Goal: Task Accomplishment & Management: Complete application form

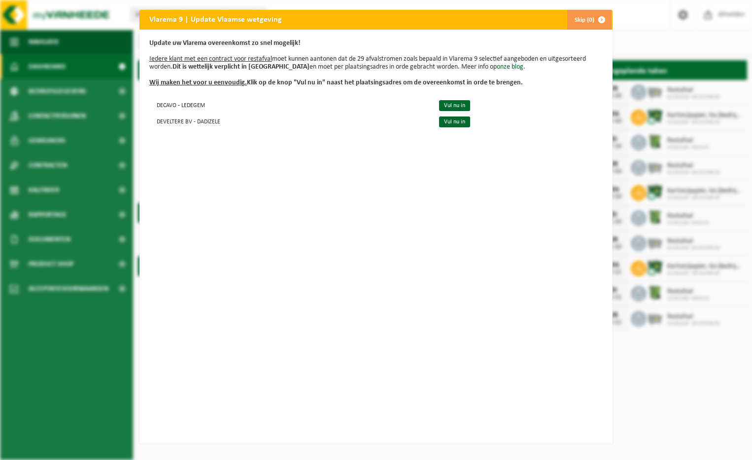
click at [593, 23] on span "button" at bounding box center [602, 20] width 20 height 20
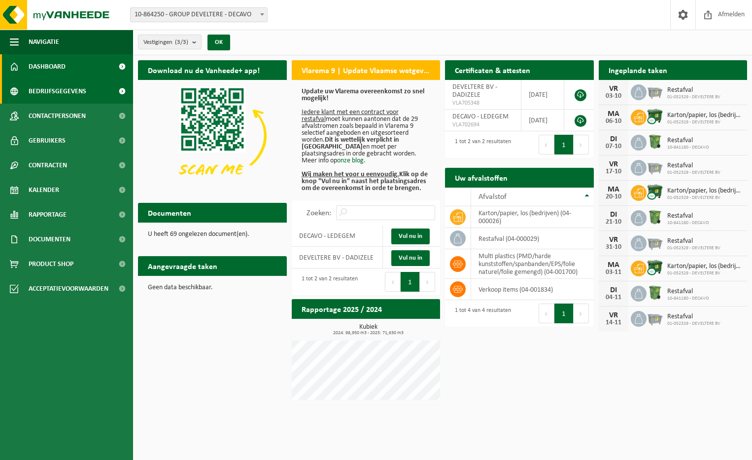
click at [77, 90] on span "Bedrijfsgegevens" at bounding box center [58, 91] width 58 height 25
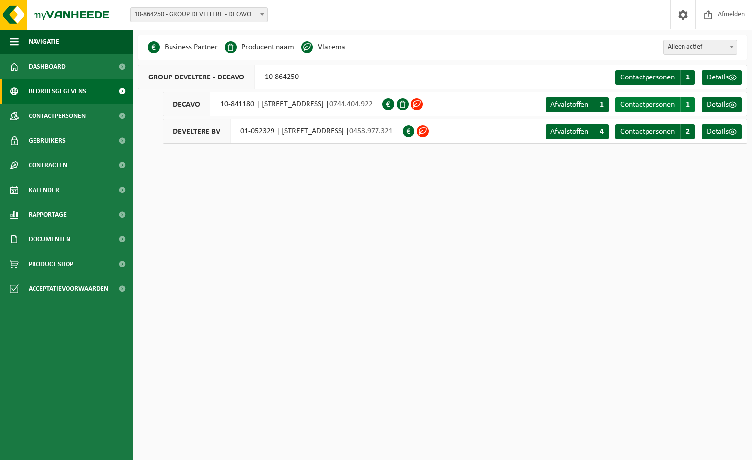
click at [671, 105] on span "Contactpersonen" at bounding box center [648, 105] width 54 height 8
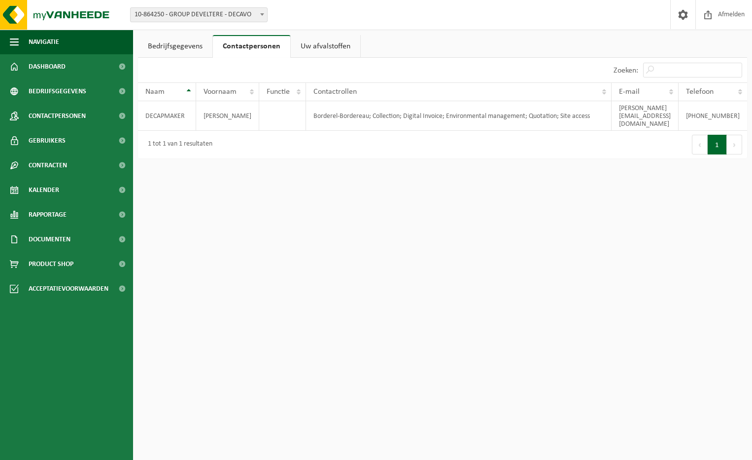
click at [164, 48] on link "Bedrijfsgegevens" at bounding box center [175, 46] width 74 height 23
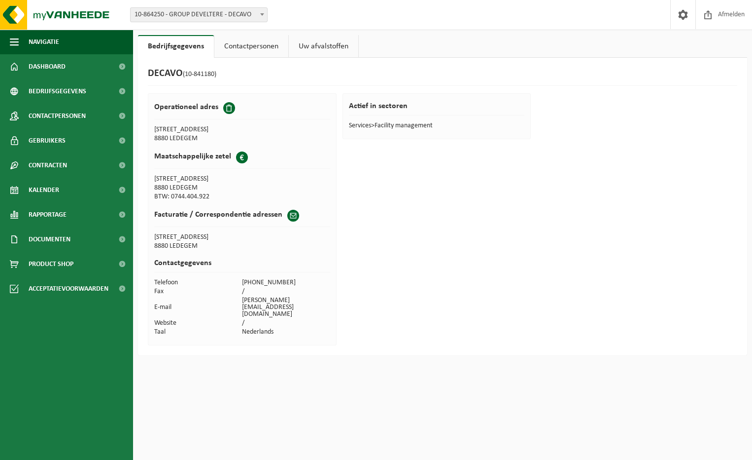
click at [284, 299] on td "niels@decavo.be" at bounding box center [286, 307] width 88 height 23
click at [293, 297] on td "niels@decavo.be" at bounding box center [286, 307] width 88 height 23
click at [290, 299] on td "niels@decavo.be" at bounding box center [286, 307] width 88 height 23
click at [288, 299] on td "niels@decavo.be" at bounding box center [286, 307] width 88 height 23
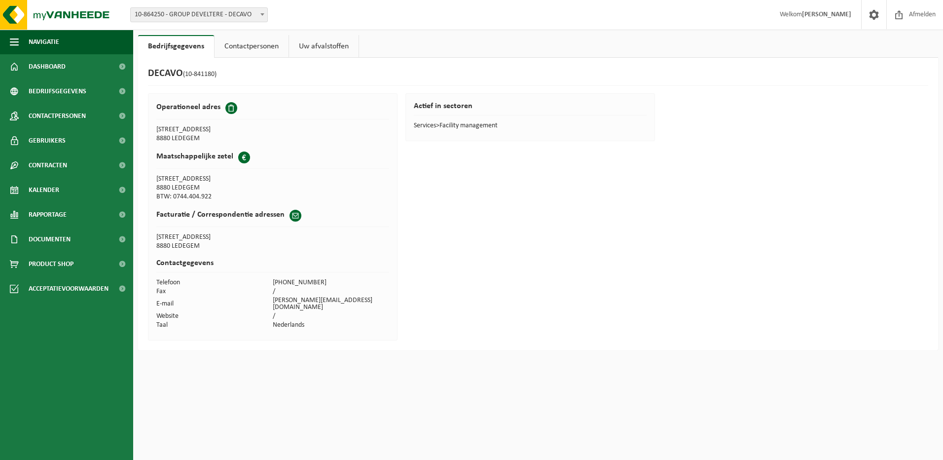
click at [291, 302] on td "niels@decavo.be" at bounding box center [331, 304] width 116 height 16
click at [289, 217] on span at bounding box center [295, 216] width 12 height 12
click at [168, 298] on td "E-mail" at bounding box center [214, 304] width 116 height 16
click at [90, 61] on link "Dashboard" at bounding box center [66, 66] width 133 height 25
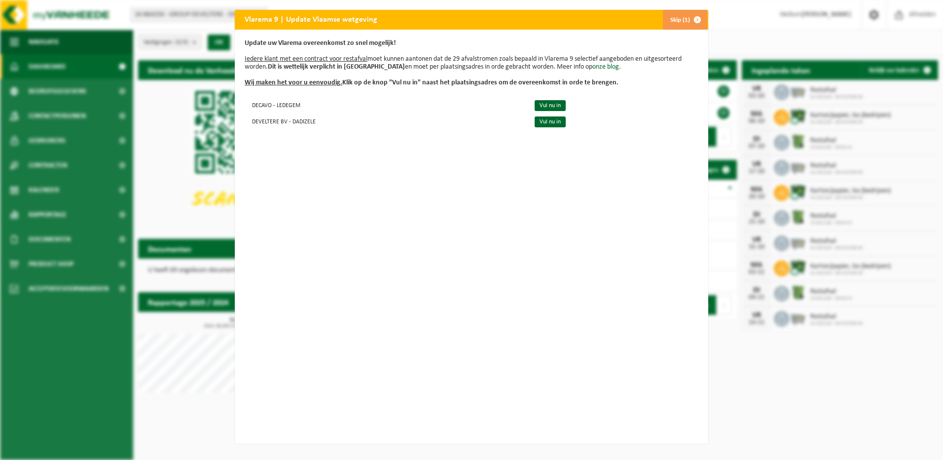
click at [692, 19] on span "button" at bounding box center [697, 20] width 20 height 20
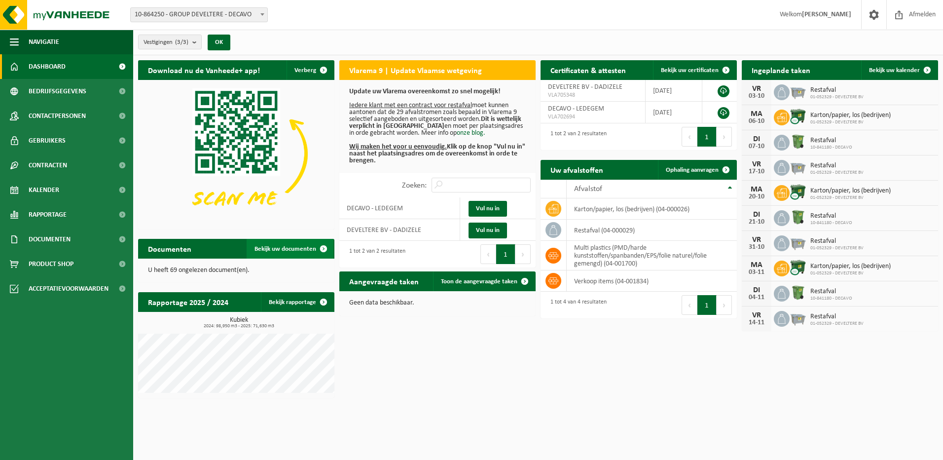
click at [301, 249] on span "Bekijk uw documenten" at bounding box center [285, 249] width 62 height 6
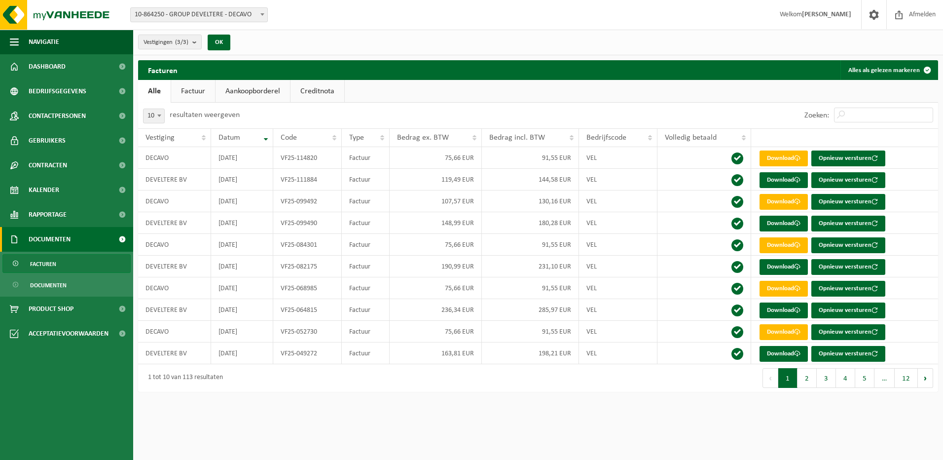
click at [200, 96] on link "Factuur" at bounding box center [193, 91] width 44 height 23
click at [790, 156] on link "Download" at bounding box center [783, 158] width 48 height 16
click at [103, 265] on link "Facturen" at bounding box center [66, 263] width 128 height 19
click at [94, 133] on link "Gebruikers" at bounding box center [66, 140] width 133 height 25
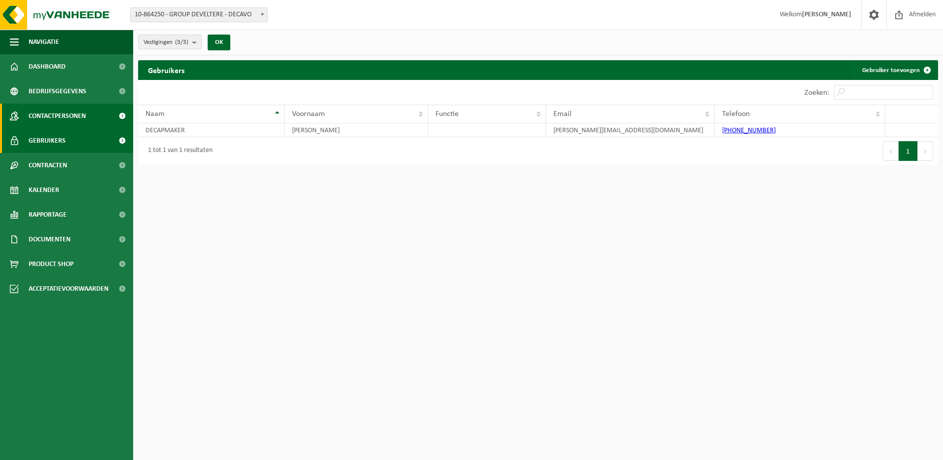
click at [88, 112] on link "Contactpersonen" at bounding box center [66, 116] width 133 height 25
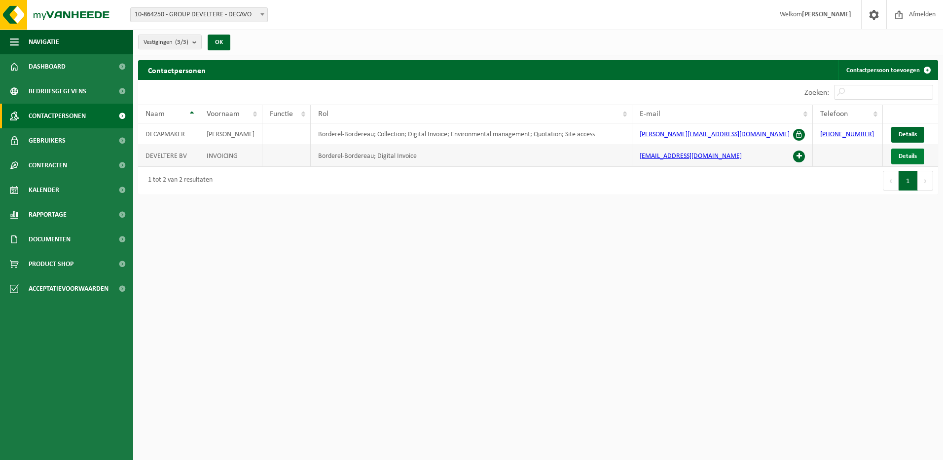
click at [918, 154] on link "Details" at bounding box center [907, 156] width 33 height 16
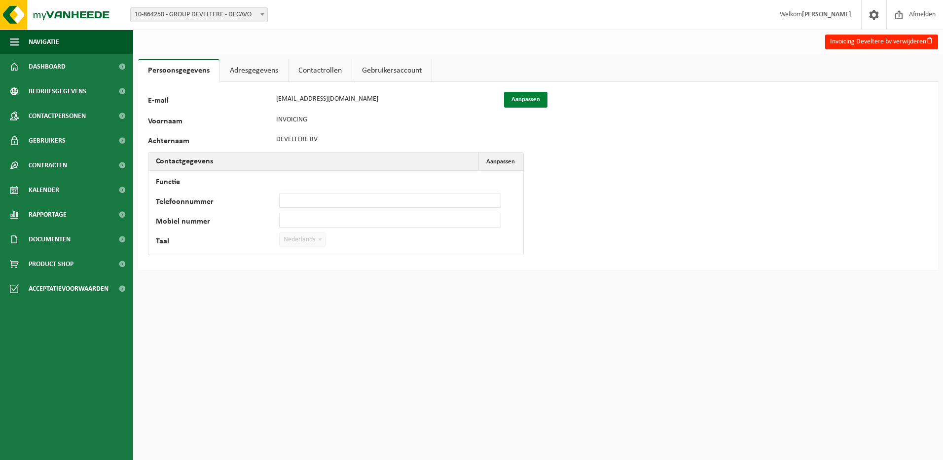
click at [534, 97] on button "Aanpassen" at bounding box center [525, 100] width 43 height 16
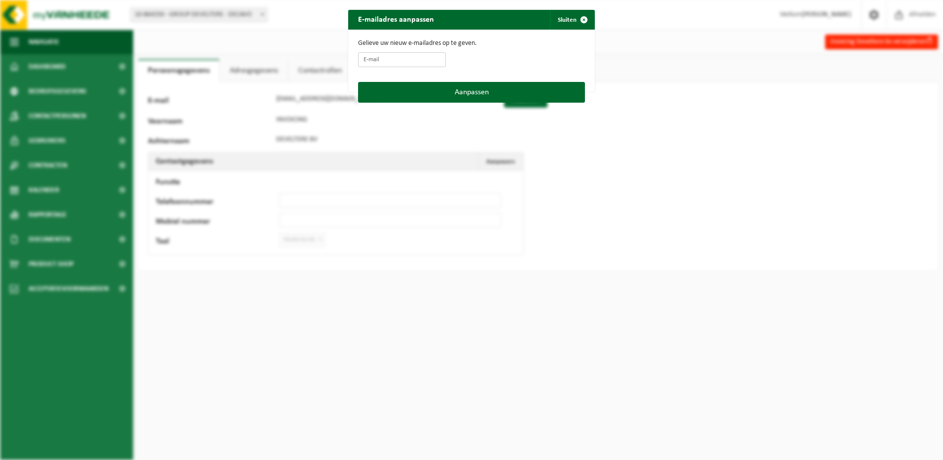
click at [430, 57] on input "E-mail" at bounding box center [402, 59] width 88 height 15
drag, startPoint x: 662, startPoint y: 135, endPoint x: 640, endPoint y: 92, distance: 47.9
click at [662, 135] on div "E-mailadres aanpassen Sluiten Gelieve uw nieuw e-mailadres op te geven. Aanpass…" at bounding box center [471, 230] width 943 height 460
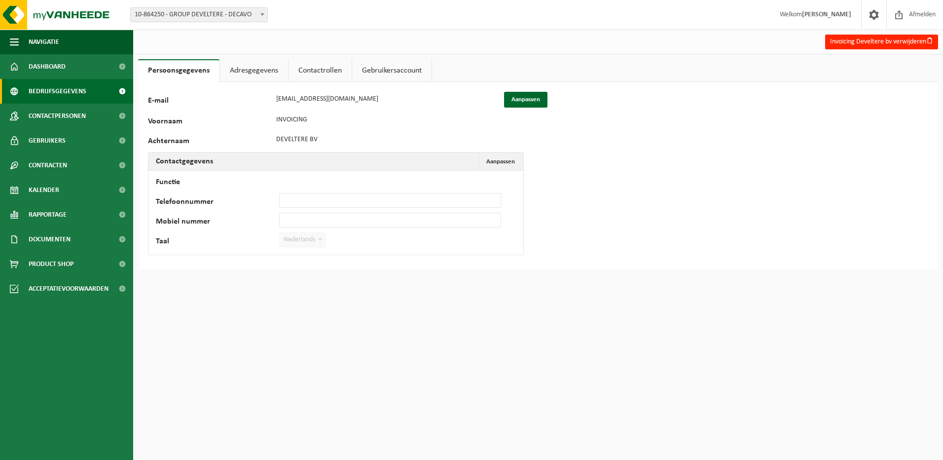
click at [69, 94] on span "Bedrijfsgegevens" at bounding box center [58, 91] width 58 height 25
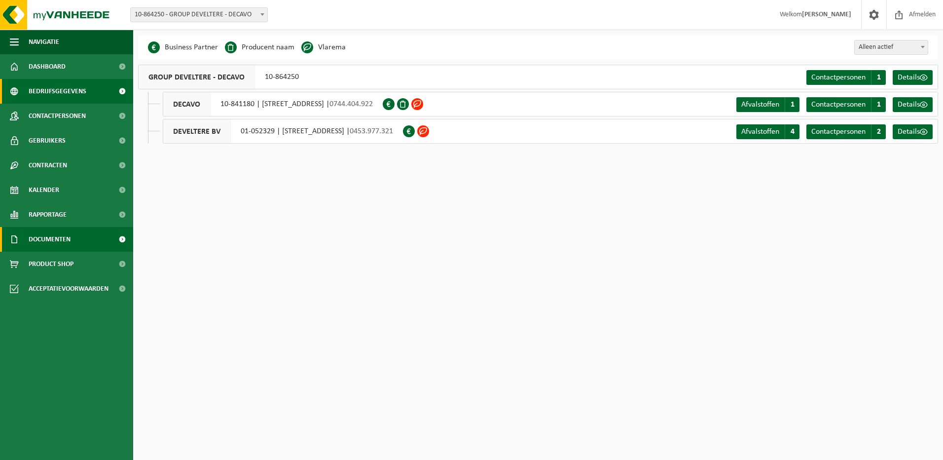
click at [89, 235] on link "Documenten" at bounding box center [66, 239] width 133 height 25
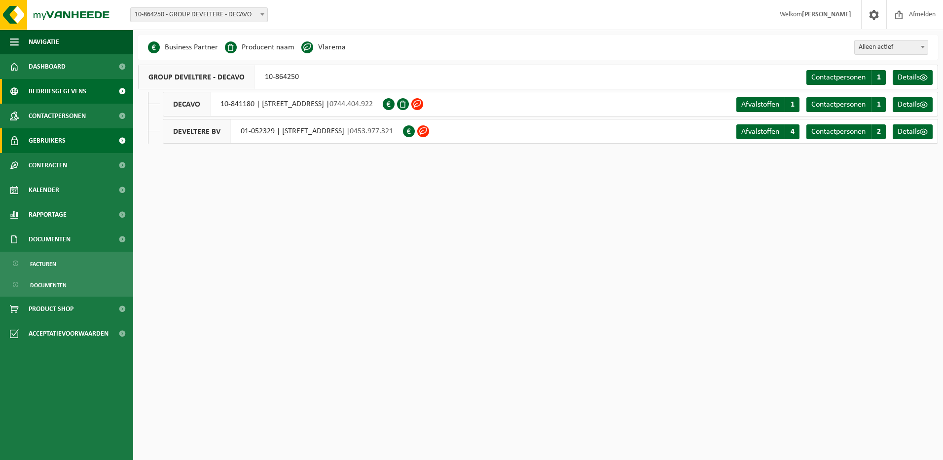
click at [87, 148] on link "Gebruikers" at bounding box center [66, 140] width 133 height 25
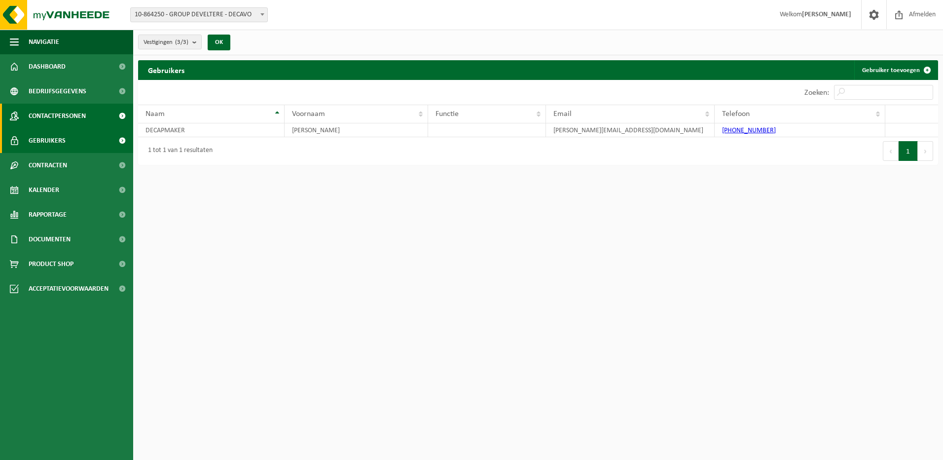
click at [72, 120] on span "Contactpersonen" at bounding box center [57, 116] width 57 height 25
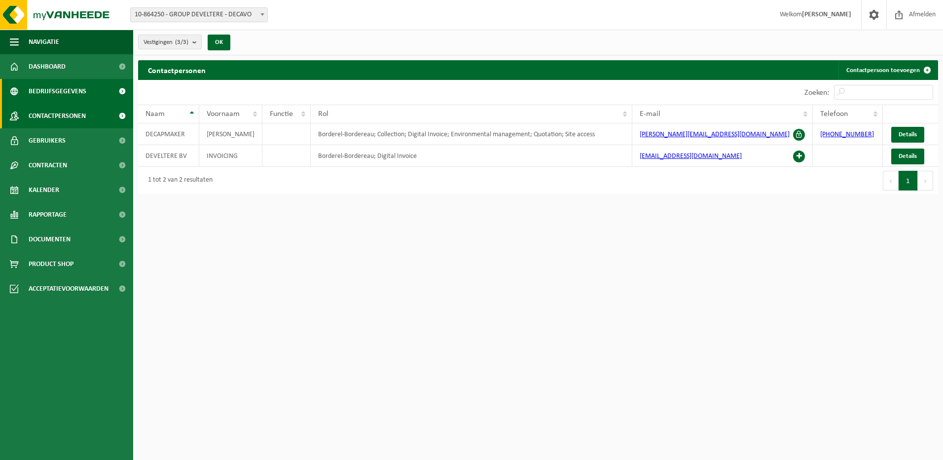
click at [76, 93] on span "Bedrijfsgegevens" at bounding box center [58, 91] width 58 height 25
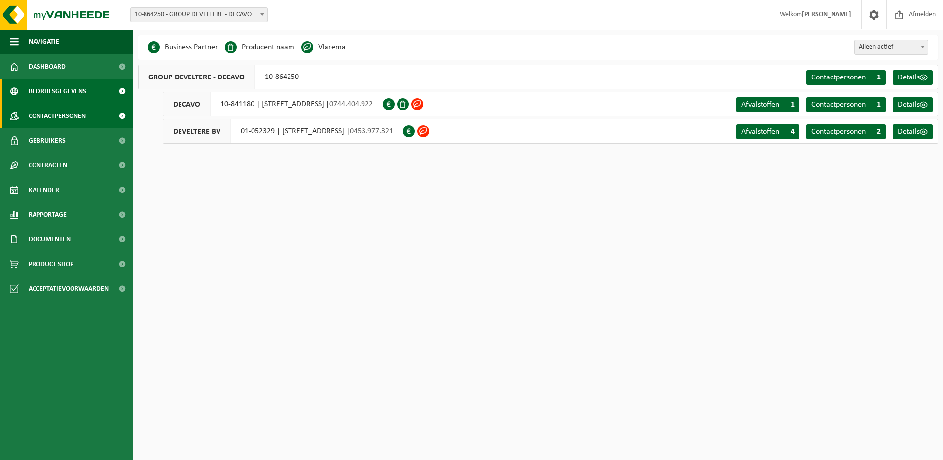
click at [77, 119] on span "Contactpersonen" at bounding box center [57, 116] width 57 height 25
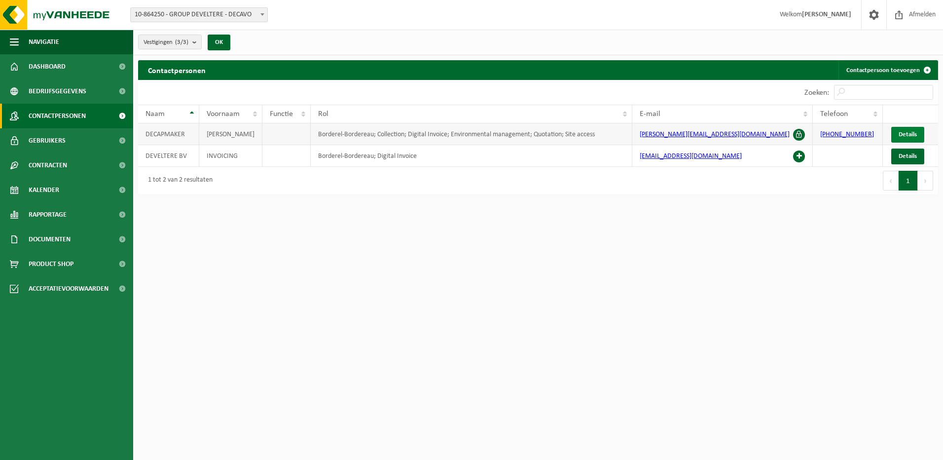
click at [908, 129] on link "Details" at bounding box center [907, 135] width 33 height 16
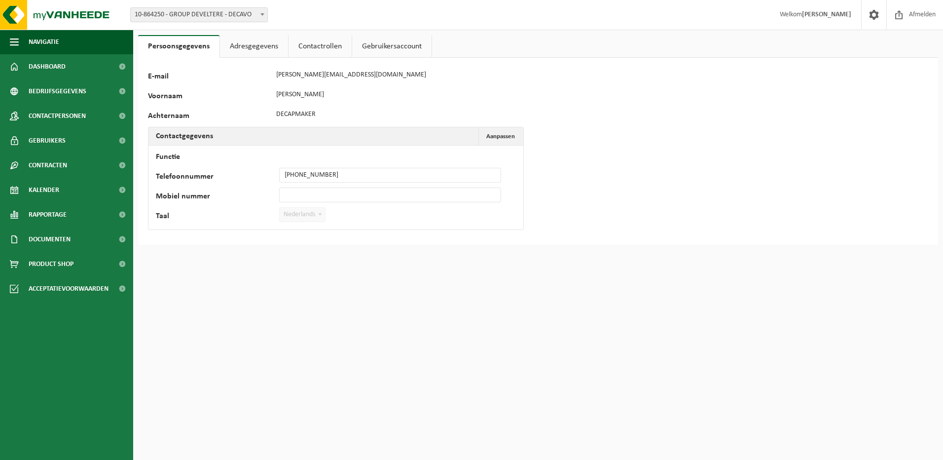
click at [254, 51] on link "Adresgegevens" at bounding box center [254, 46] width 68 height 23
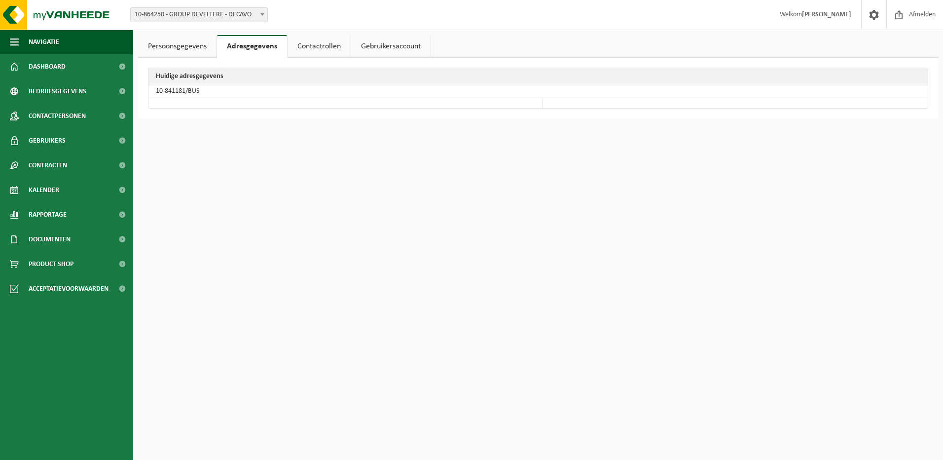
click at [312, 51] on link "Contactrollen" at bounding box center [318, 46] width 63 height 23
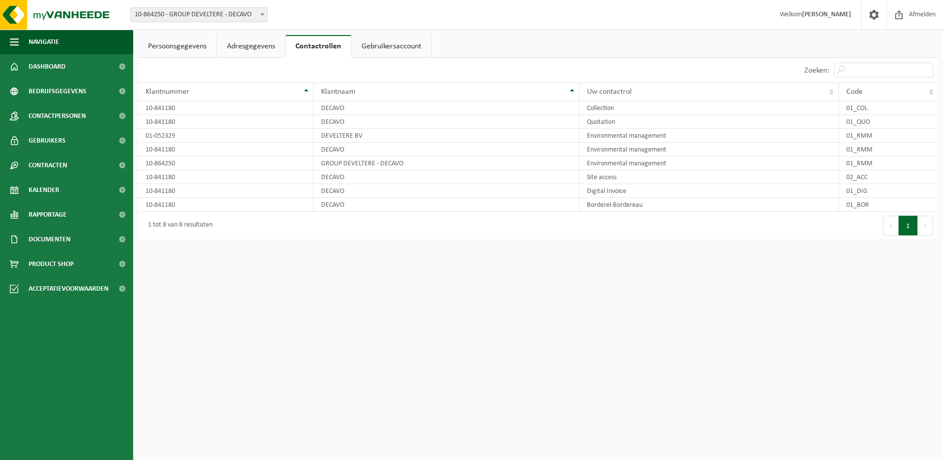
click at [394, 45] on link "Gebruikersaccount" at bounding box center [391, 46] width 79 height 23
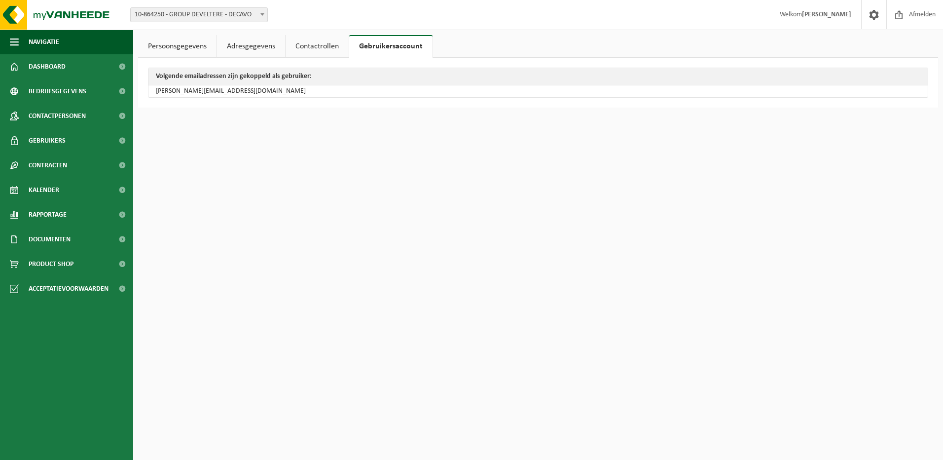
click at [235, 52] on link "Adresgegevens" at bounding box center [251, 46] width 68 height 23
click at [194, 52] on link "Persoonsgegevens" at bounding box center [177, 46] width 78 height 23
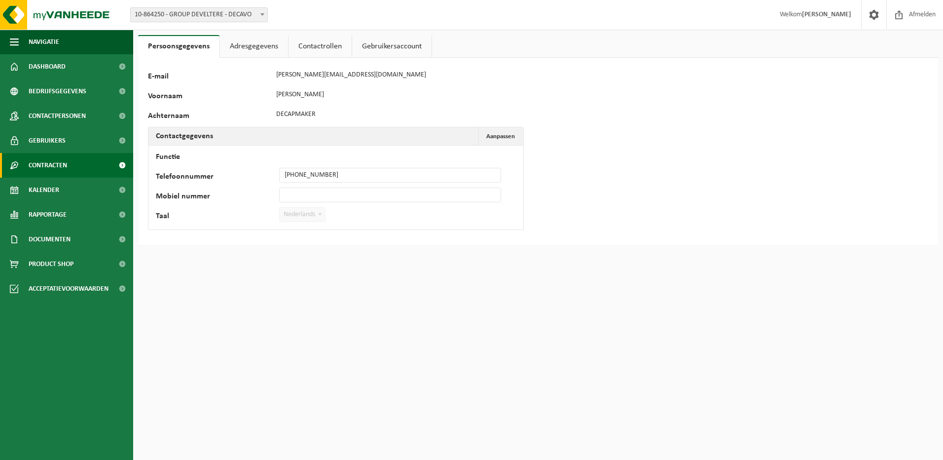
click at [67, 172] on span "Contracten" at bounding box center [48, 165] width 38 height 25
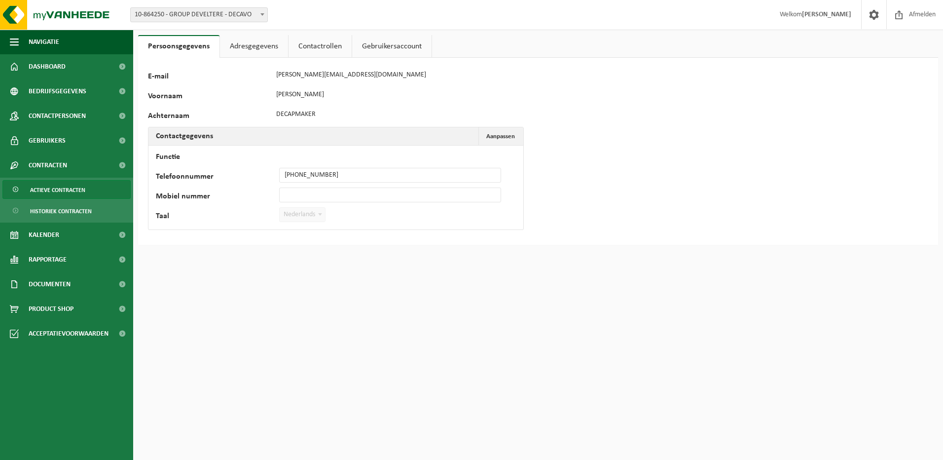
click at [77, 192] on span "Actieve contracten" at bounding box center [57, 189] width 55 height 19
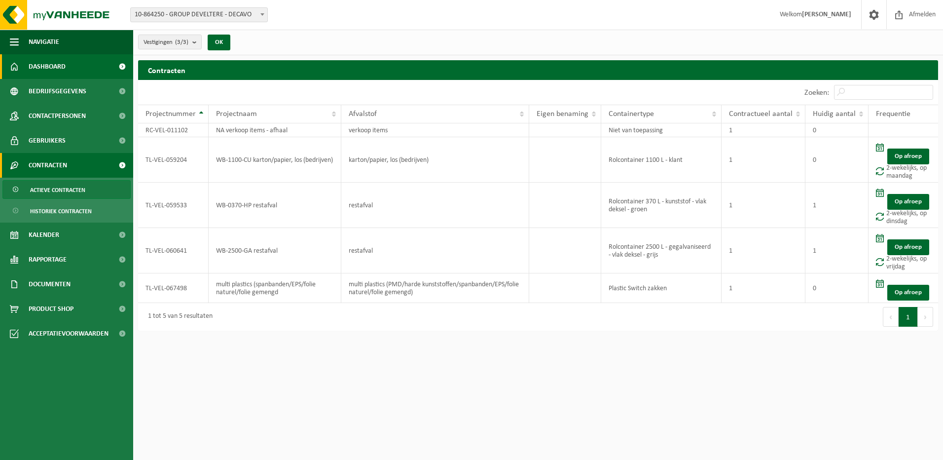
click at [71, 67] on link "Dashboard" at bounding box center [66, 66] width 133 height 25
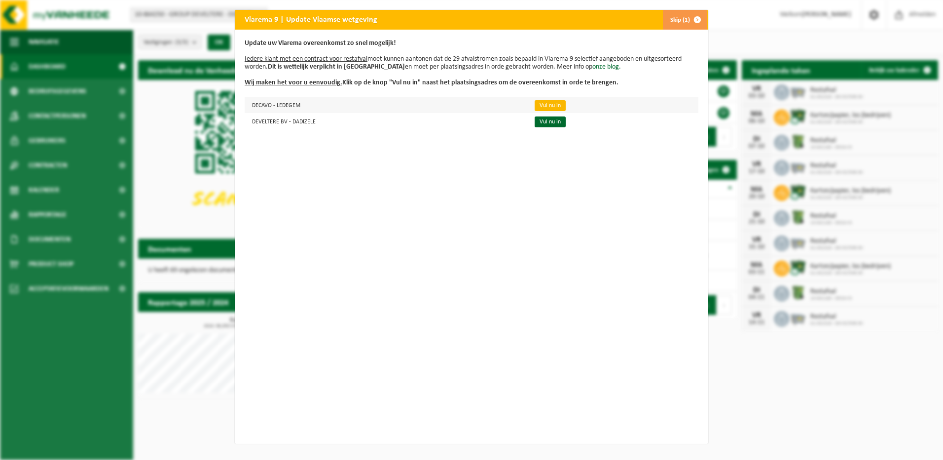
click at [535, 107] on link "Vul nu in" at bounding box center [550, 105] width 31 height 11
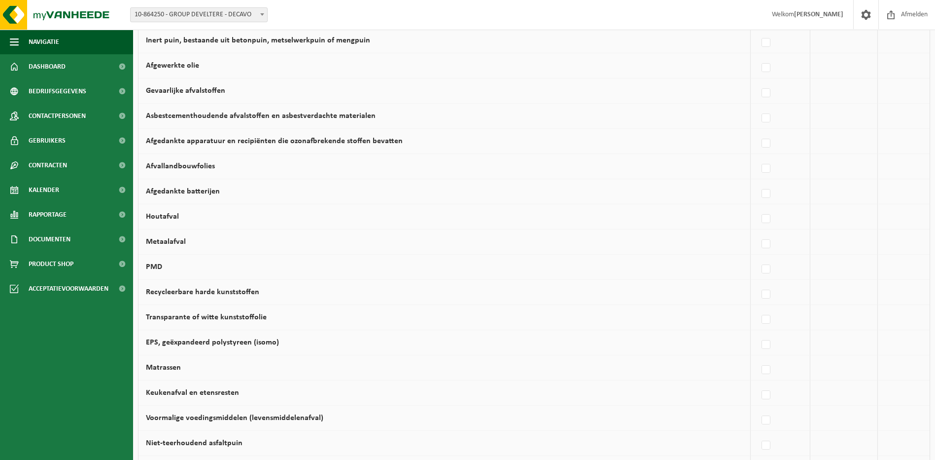
scroll to position [563, 0]
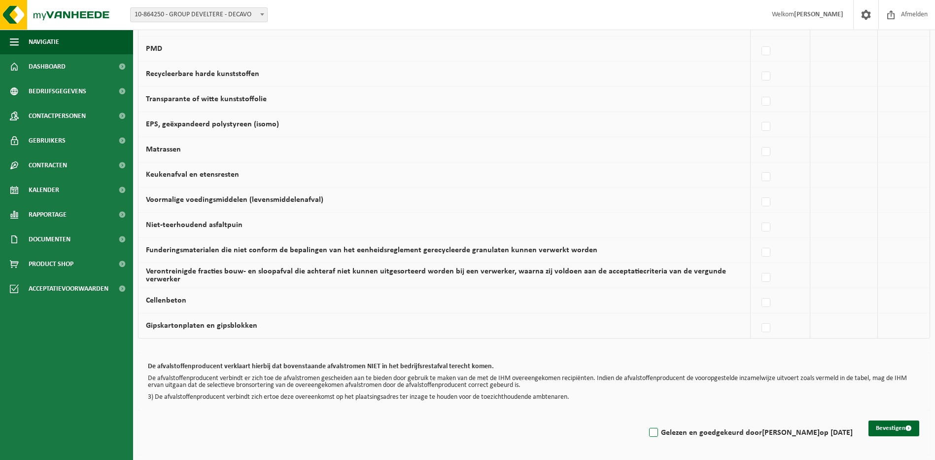
click at [647, 431] on label "Gelezen en goedgekeurd door NIELS DECAPMAKER op 01/10/25" at bounding box center [750, 432] width 206 height 15
click at [645, 420] on input "Gelezen en goedgekeurd door NIELS DECAPMAKER op 01/10/25" at bounding box center [645, 420] width 0 height 0
checkbox input "true"
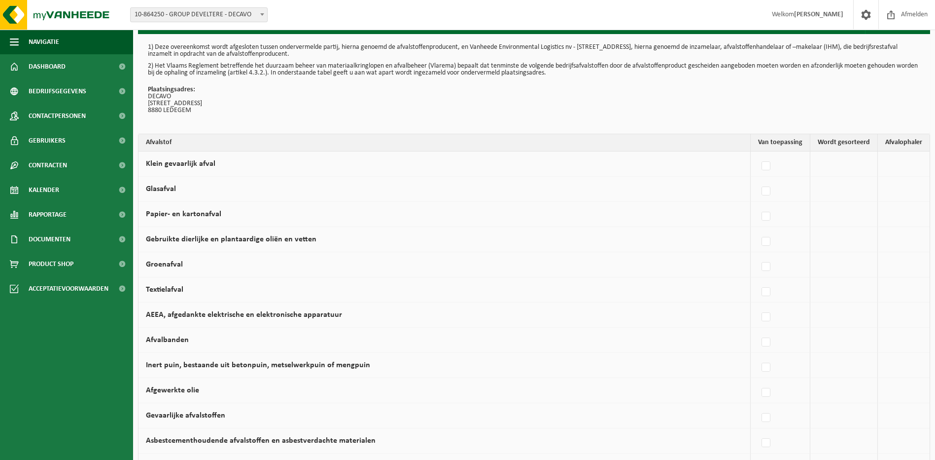
scroll to position [0, 0]
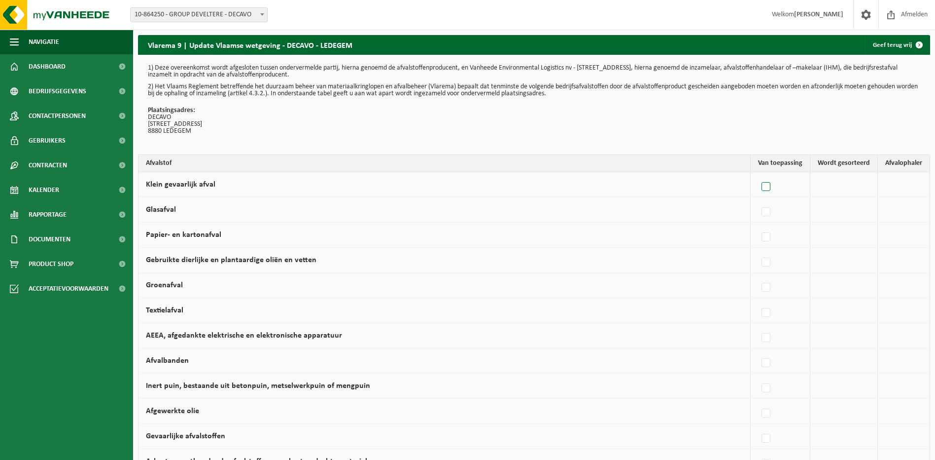
click at [773, 188] on label at bounding box center [767, 186] width 14 height 15
click at [758, 175] on input "Klein gevaarlijk afval" at bounding box center [758, 174] width 0 height 0
checkbox input "true"
click at [680, 185] on label at bounding box center [680, 186] width 14 height 15
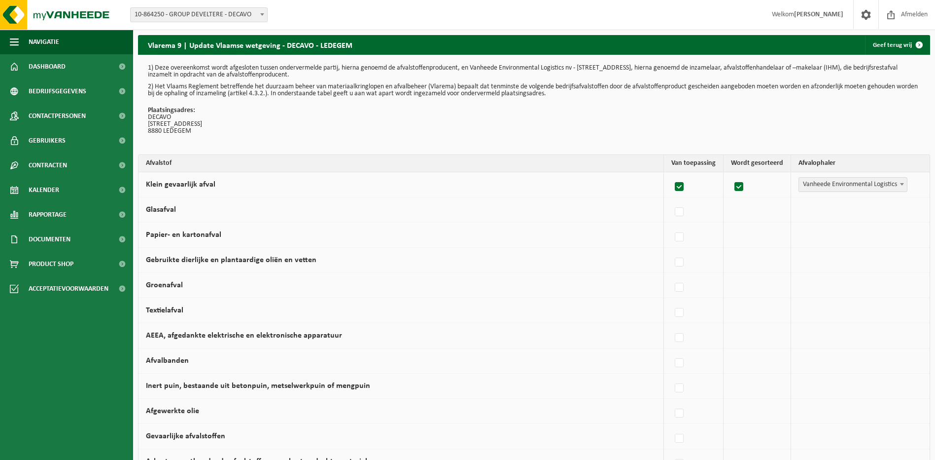
click at [672, 175] on input "Klein gevaarlijk afval" at bounding box center [671, 174] width 0 height 0
click at [762, 188] on label at bounding box center [767, 186] width 14 height 15
click at [758, 175] on input "Klein gevaarlijk afval" at bounding box center [758, 174] width 0 height 0
checkbox input "true"
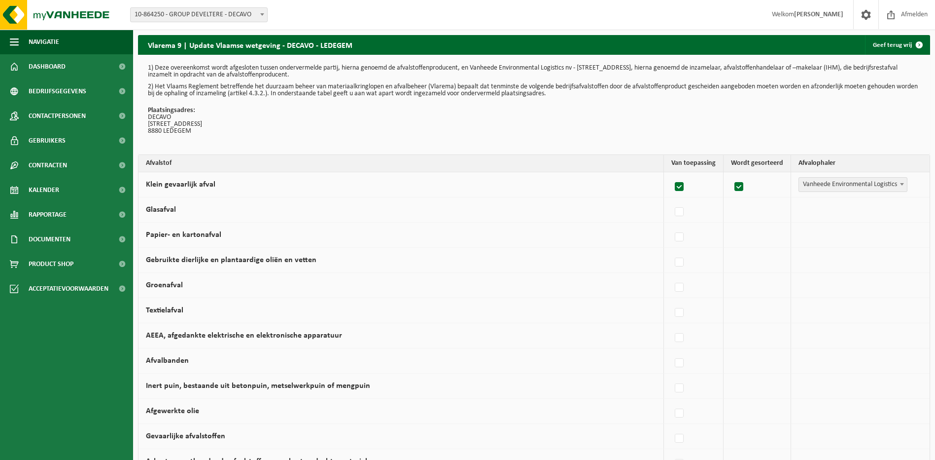
click at [894, 181] on span "Vanheede Environmental Logistics" at bounding box center [853, 185] width 108 height 14
select select "Containerpark"
click at [735, 214] on label at bounding box center [735, 212] width 14 height 15
click at [726, 200] on input "Glasafval" at bounding box center [726, 199] width 0 height 0
checkbox input "true"
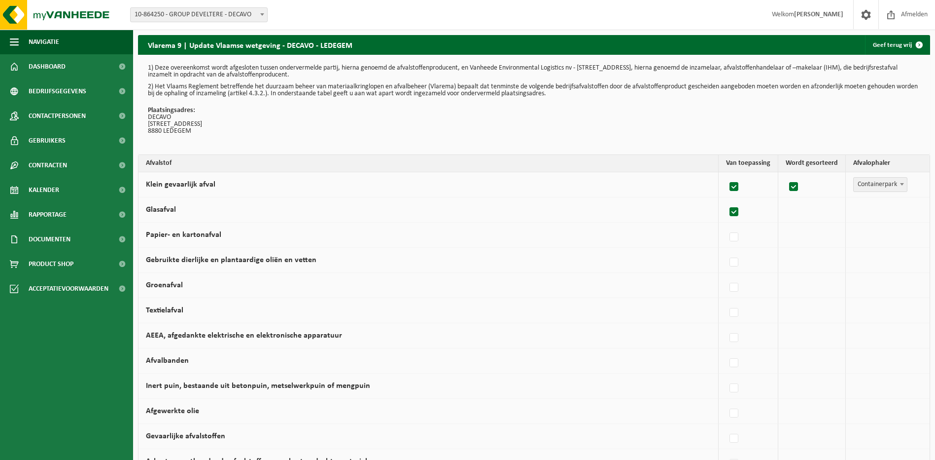
checkbox input "true"
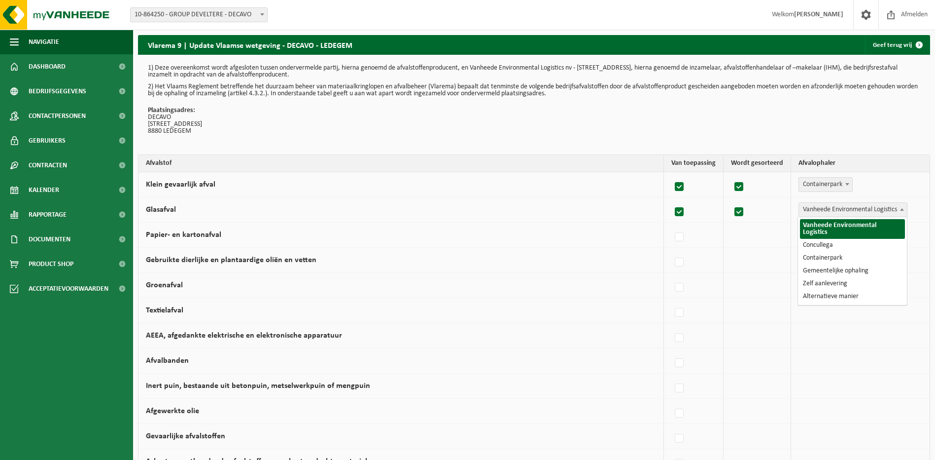
click at [855, 211] on span "Vanheede Environmental Logistics" at bounding box center [853, 210] width 108 height 14
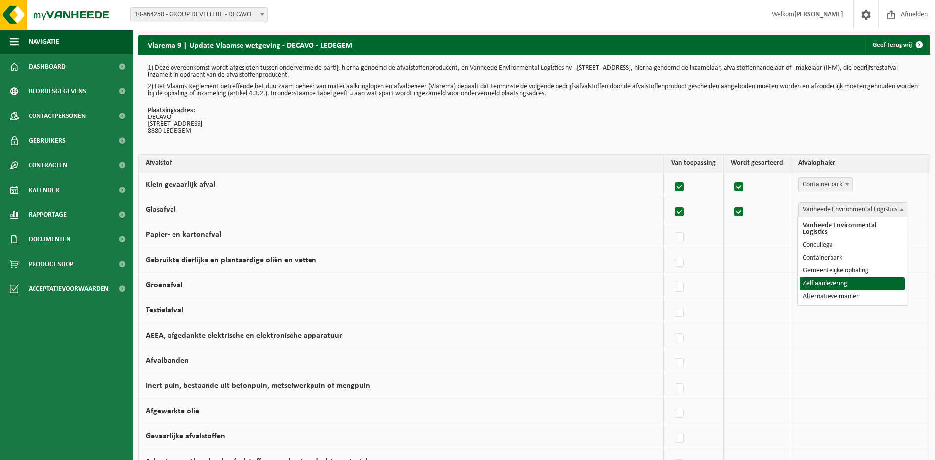
select select "Zelf aanlevering"
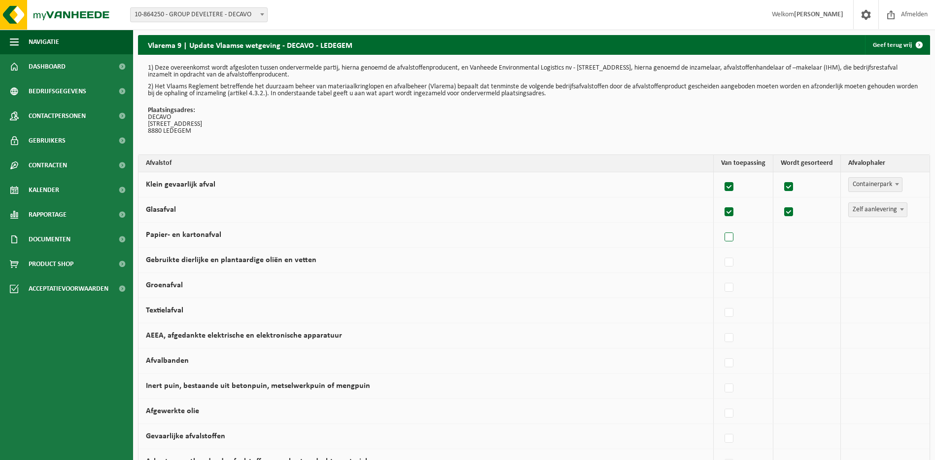
click at [728, 239] on label at bounding box center [730, 237] width 14 height 15
click at [721, 225] on input "Papier- en kartonafval" at bounding box center [721, 224] width 0 height 0
checkbox input "true"
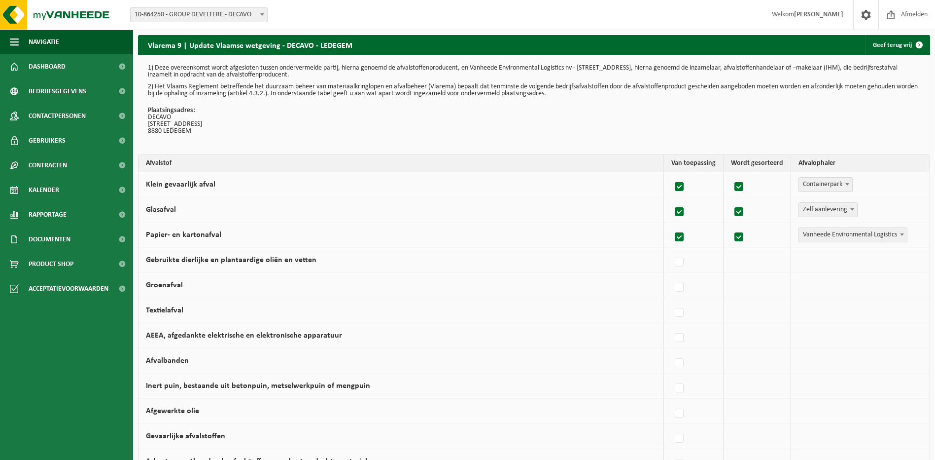
click at [853, 232] on span "Vanheede Environmental Logistics" at bounding box center [853, 235] width 108 height 14
select select "Gemeentelijke ophaling"
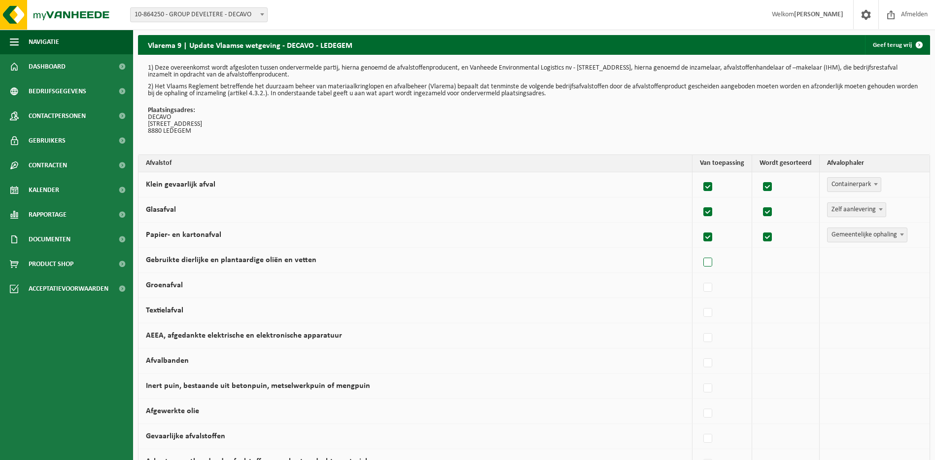
click at [712, 262] on label at bounding box center [709, 262] width 14 height 15
click at [700, 250] on input "Gebruikte dierlijke en plantaardige oliën en vetten" at bounding box center [700, 250] width 0 height 0
checkbox input "true"
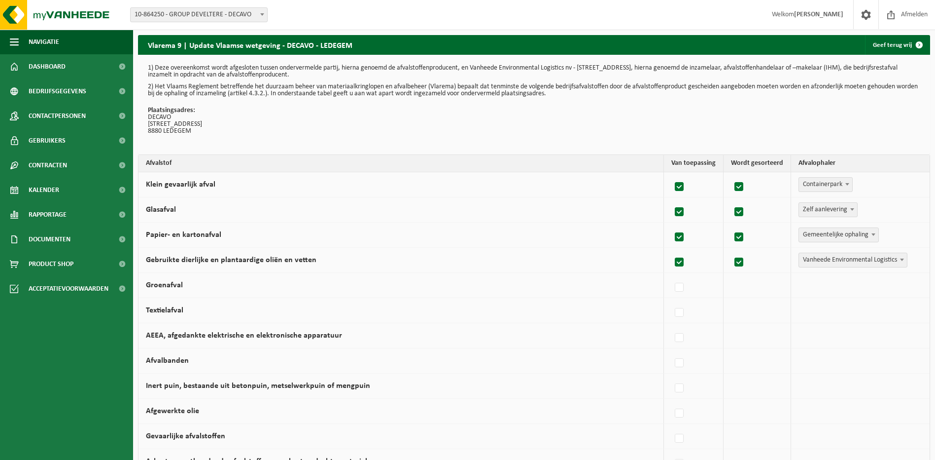
click at [882, 255] on span "Vanheede Environmental Logistics" at bounding box center [853, 260] width 108 height 14
select select "Containerpark"
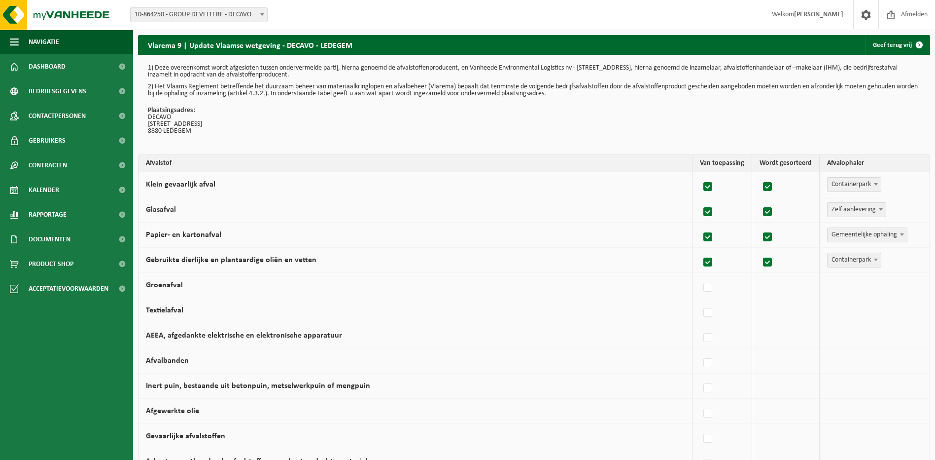
click at [188, 285] on td "Groenafval" at bounding box center [416, 285] width 554 height 25
click at [715, 285] on label at bounding box center [709, 287] width 14 height 15
click at [700, 275] on input "Groenafval" at bounding box center [700, 275] width 0 height 0
checkbox input "true"
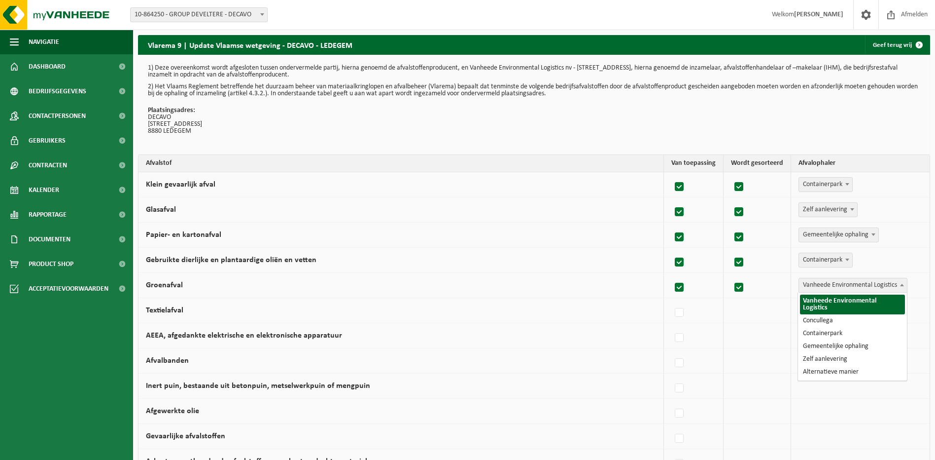
click at [821, 286] on span "Vanheede Environmental Logistics" at bounding box center [853, 285] width 108 height 14
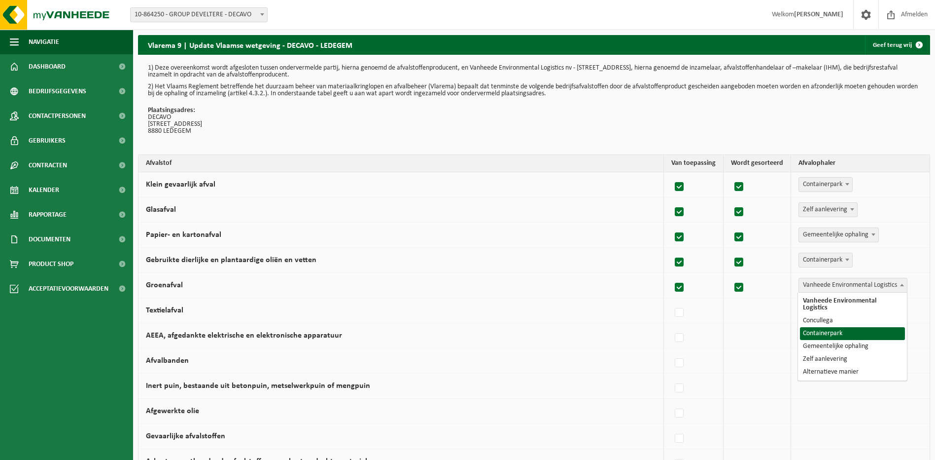
select select "Containerpark"
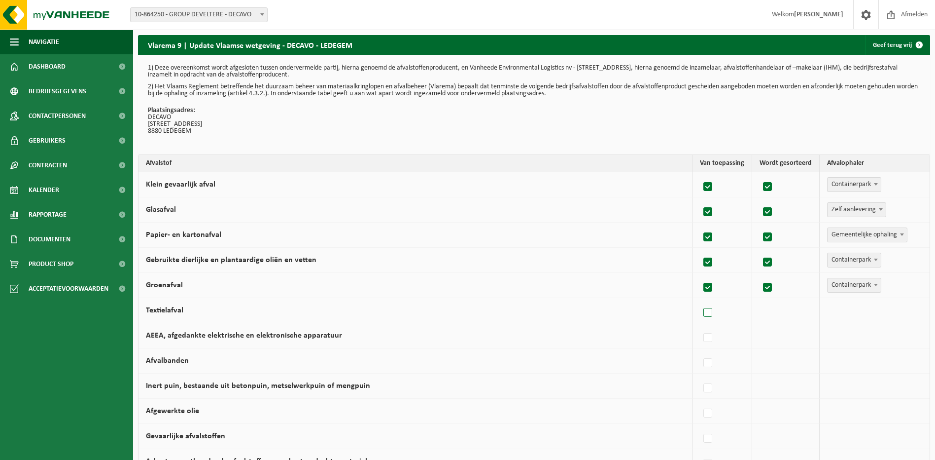
click at [714, 312] on label at bounding box center [709, 312] width 14 height 15
click at [700, 300] on input "Textielafval" at bounding box center [700, 300] width 0 height 0
checkbox input "true"
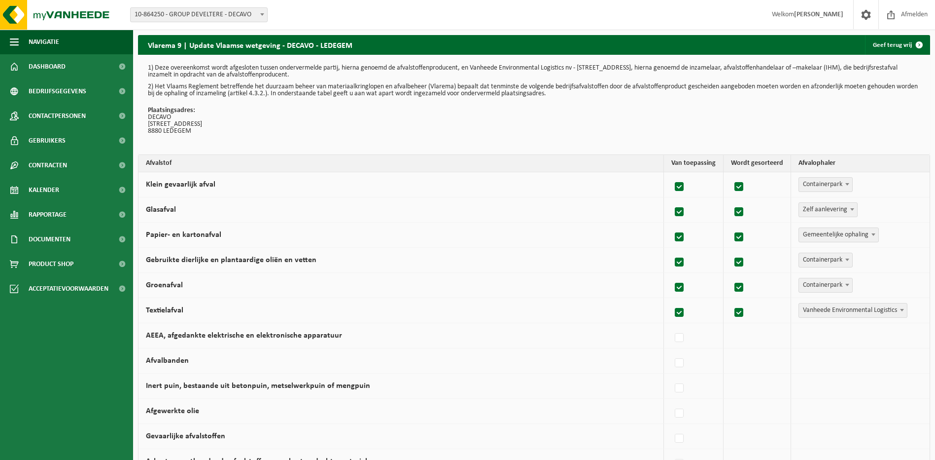
click at [821, 314] on span "Vanheede Environmental Logistics" at bounding box center [853, 310] width 108 height 14
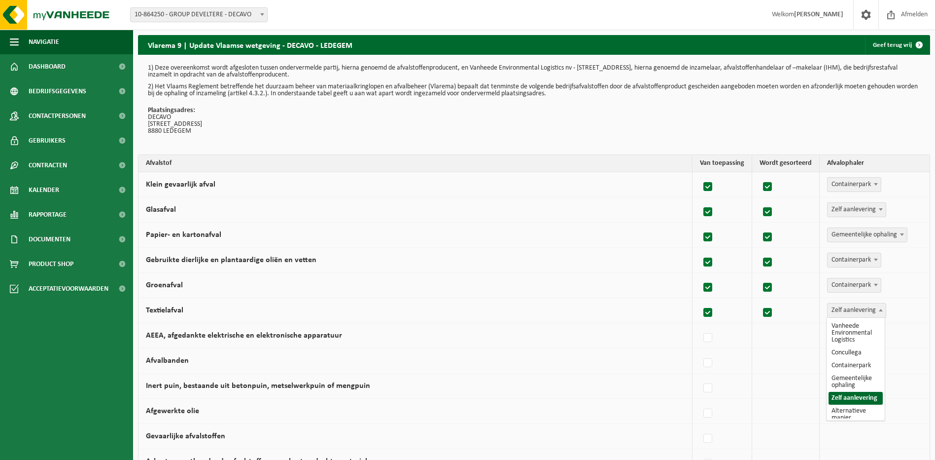
click at [853, 309] on span "Zelf aanlevering" at bounding box center [857, 310] width 58 height 14
select select "Alternatieve manier"
click at [714, 338] on label at bounding box center [709, 337] width 14 height 15
click at [700, 325] on input "AEEA, afgedankte elektrische en elektronische apparatuur" at bounding box center [700, 325] width 0 height 0
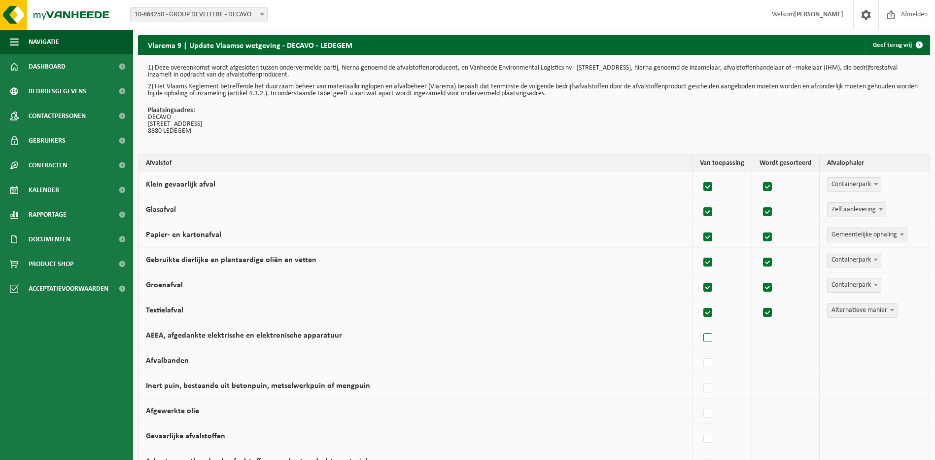
checkbox input "true"
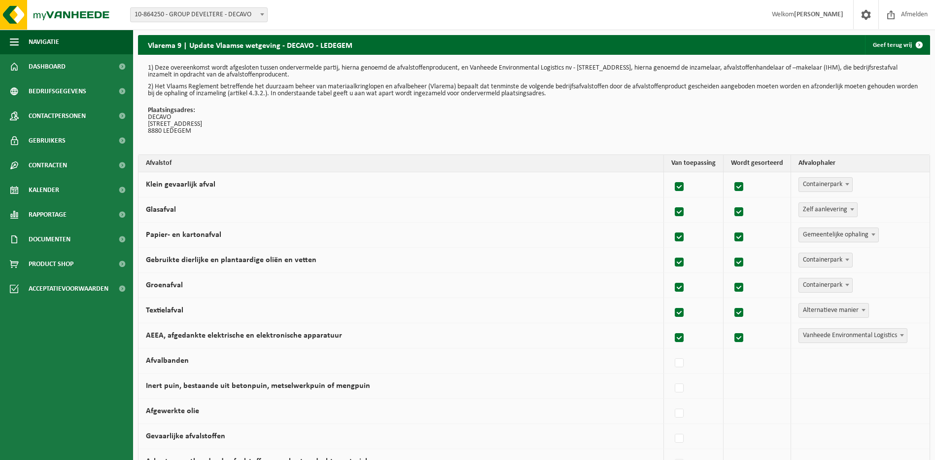
click at [826, 337] on span "Vanheede Environmental Logistics" at bounding box center [853, 335] width 108 height 14
select select "Containerpark"
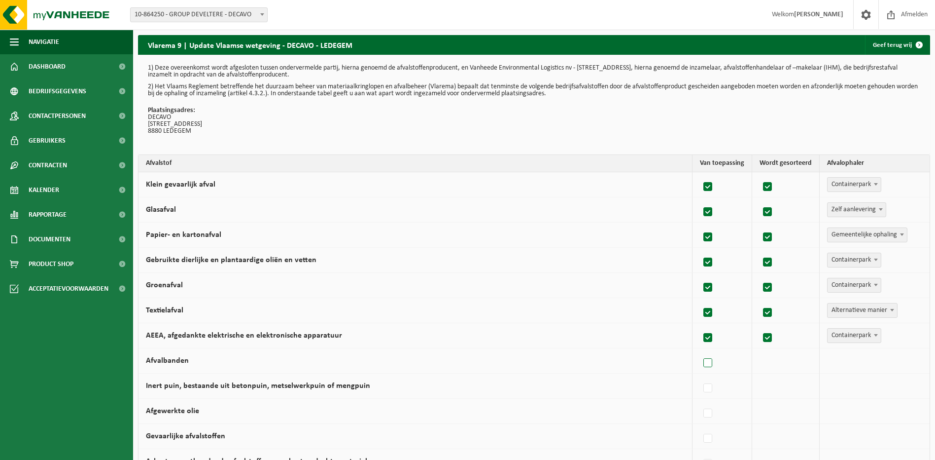
click at [708, 361] on label at bounding box center [709, 363] width 14 height 15
click at [700, 351] on input "Afvalbanden" at bounding box center [700, 350] width 0 height 0
checkbox input "true"
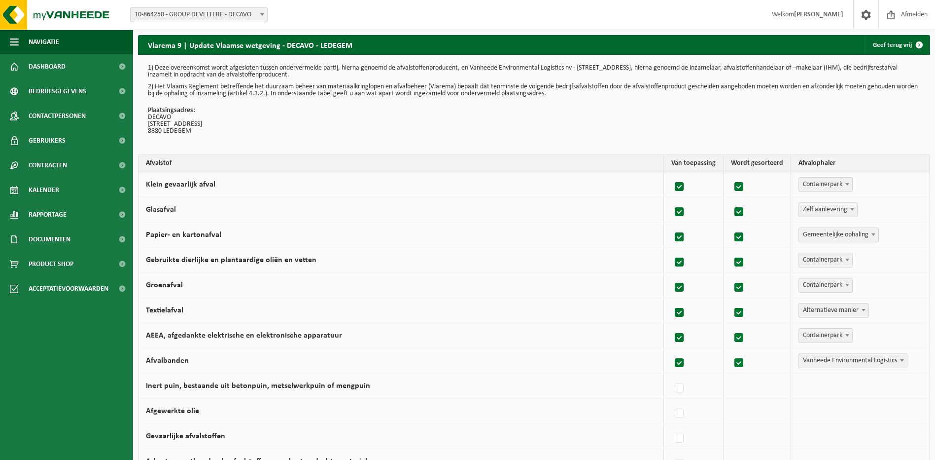
click at [683, 363] on label at bounding box center [680, 363] width 14 height 15
click at [672, 351] on input "Afvalbanden" at bounding box center [671, 350] width 0 height 0
checkbox input "false"
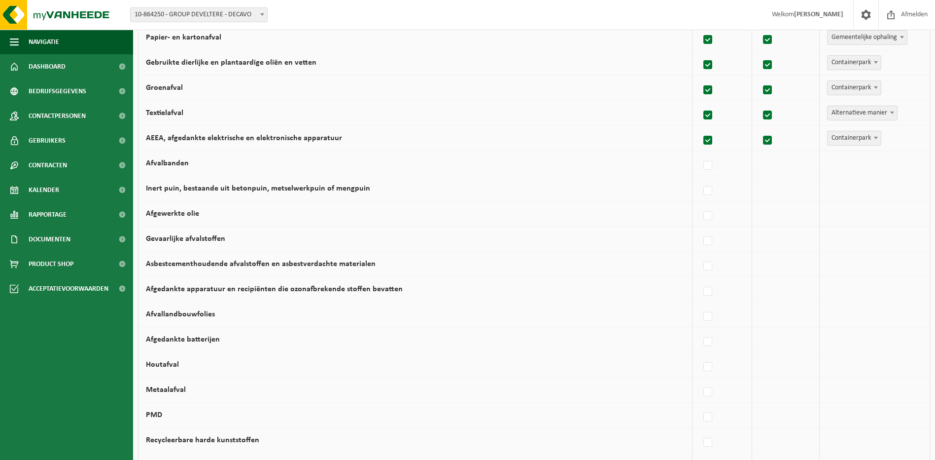
scroll to position [247, 0]
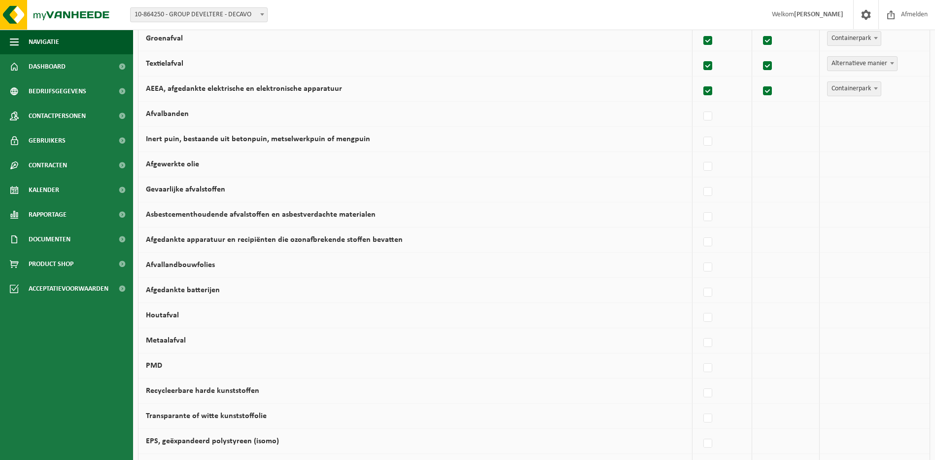
click at [213, 366] on td "PMD" at bounding box center [416, 365] width 554 height 25
click at [714, 365] on label at bounding box center [709, 367] width 14 height 15
click at [700, 356] on input "PMD" at bounding box center [700, 355] width 0 height 0
checkbox input "true"
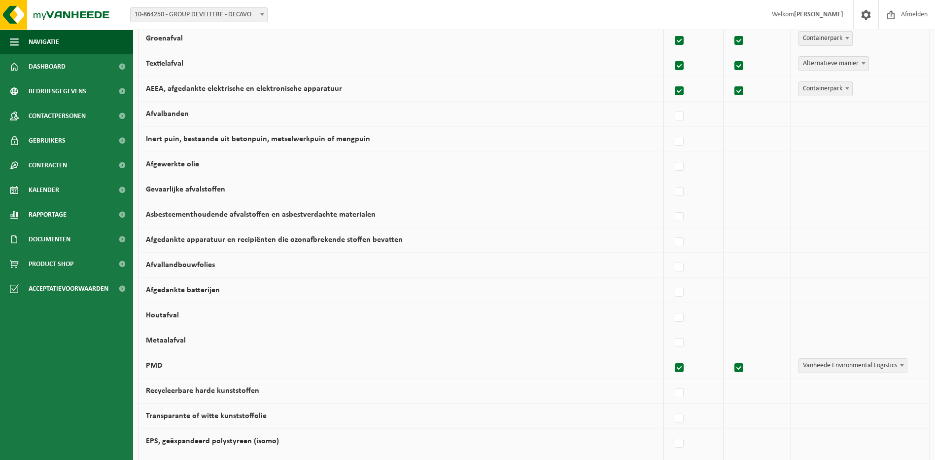
click at [858, 365] on span "Vanheede Environmental Logistics" at bounding box center [853, 365] width 108 height 14
select select "Gemeentelijke ophaling"
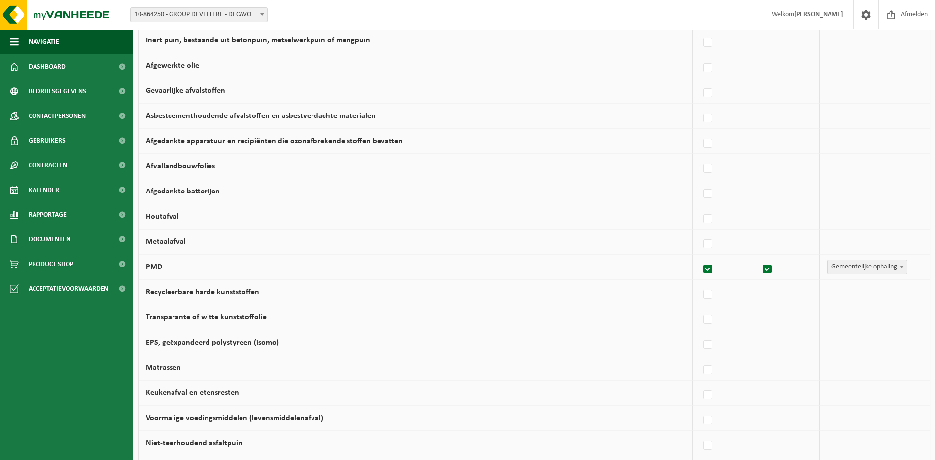
scroll to position [394, 0]
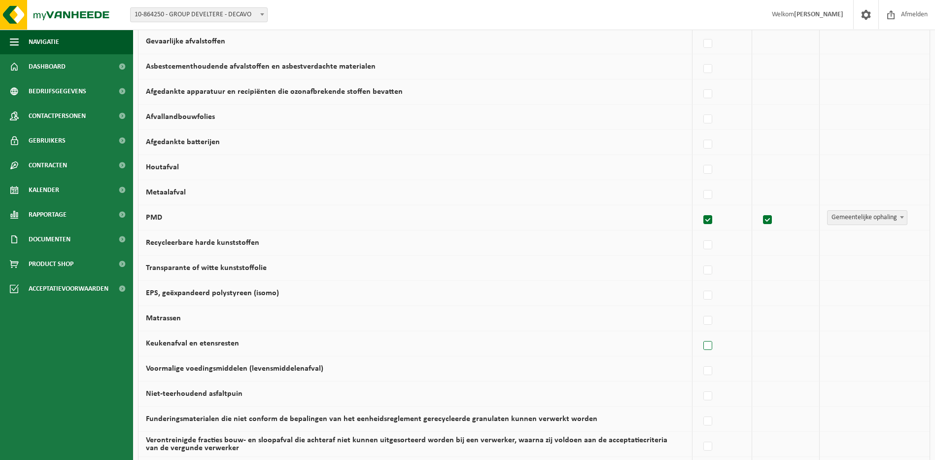
click at [715, 347] on label at bounding box center [709, 345] width 14 height 15
click at [700, 333] on input "Keukenafval en etensresten" at bounding box center [700, 333] width 0 height 0
checkbox input "true"
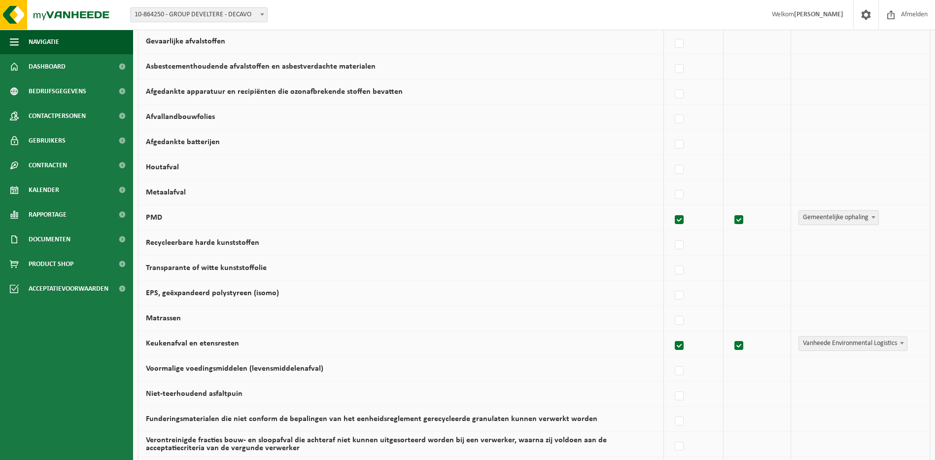
click at [881, 344] on span "Vanheede Environmental Logistics" at bounding box center [853, 343] width 108 height 14
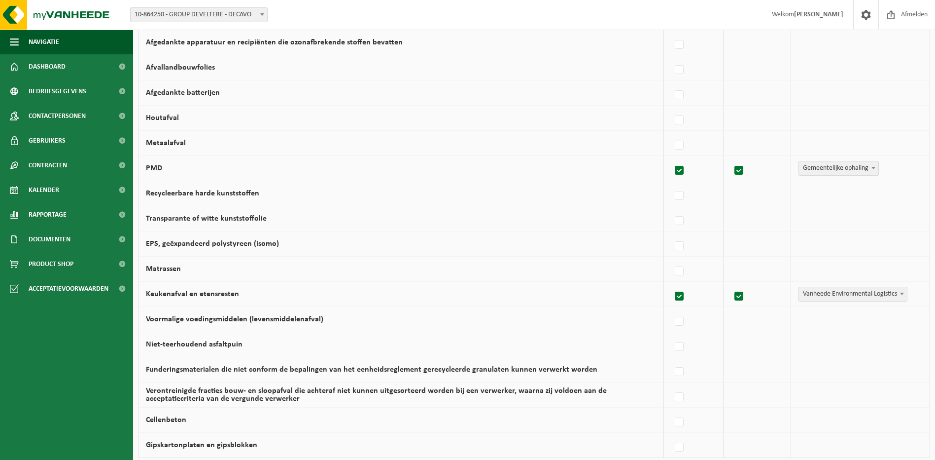
scroll to position [493, 0]
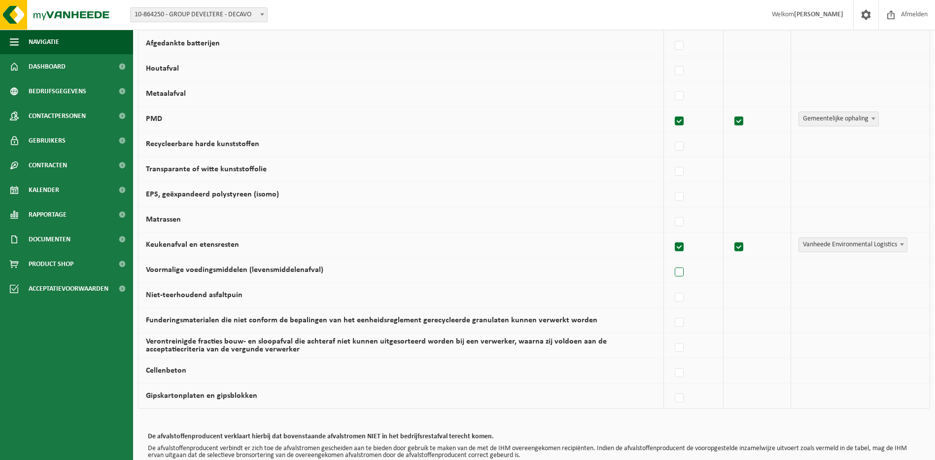
click at [681, 269] on label at bounding box center [680, 272] width 14 height 15
click at [672, 260] on input "Voormalige voedingsmiddelen (levensmiddelenafval)" at bounding box center [671, 259] width 0 height 0
checkbox input "true"
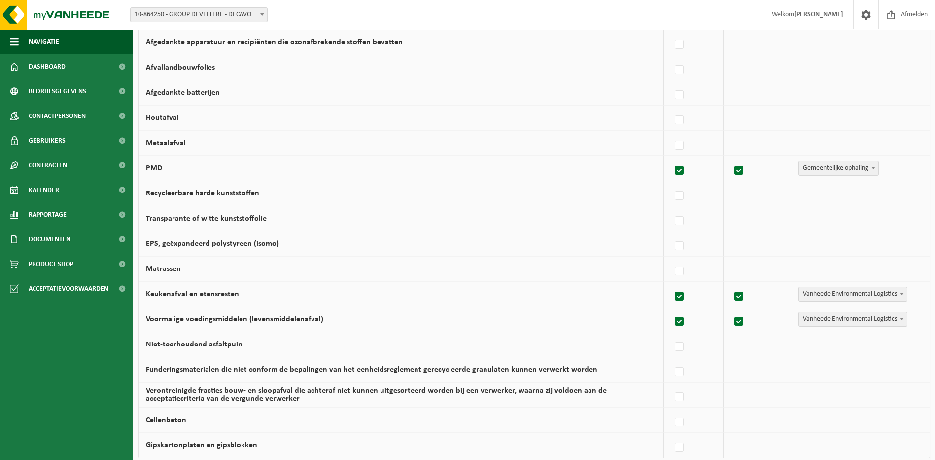
scroll to position [563, 0]
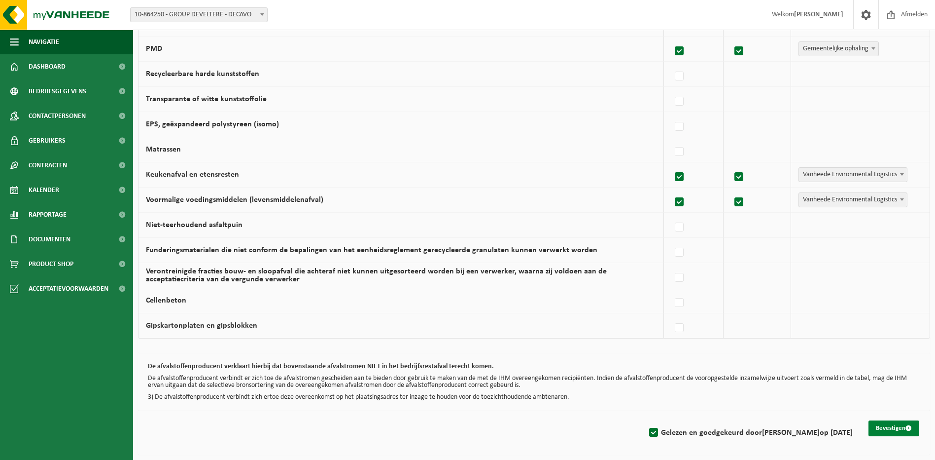
click at [902, 428] on button "Bevestigen" at bounding box center [894, 428] width 51 height 16
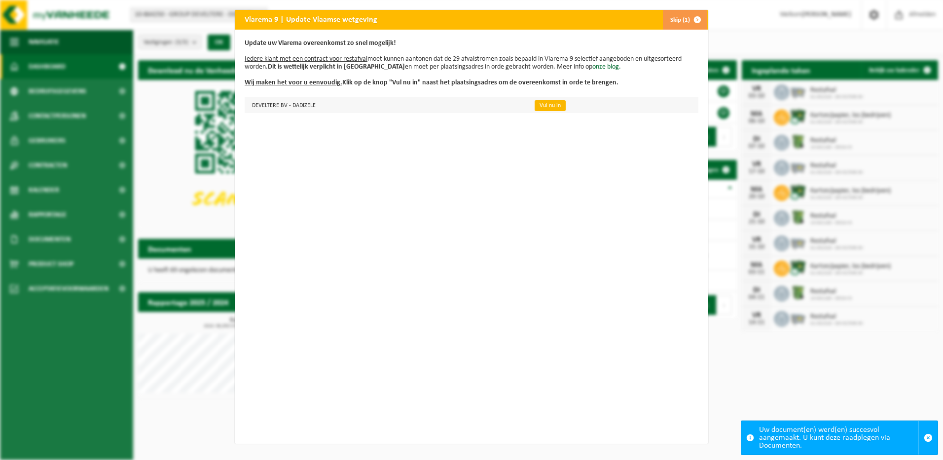
click at [540, 106] on link "Vul nu in" at bounding box center [550, 105] width 31 height 11
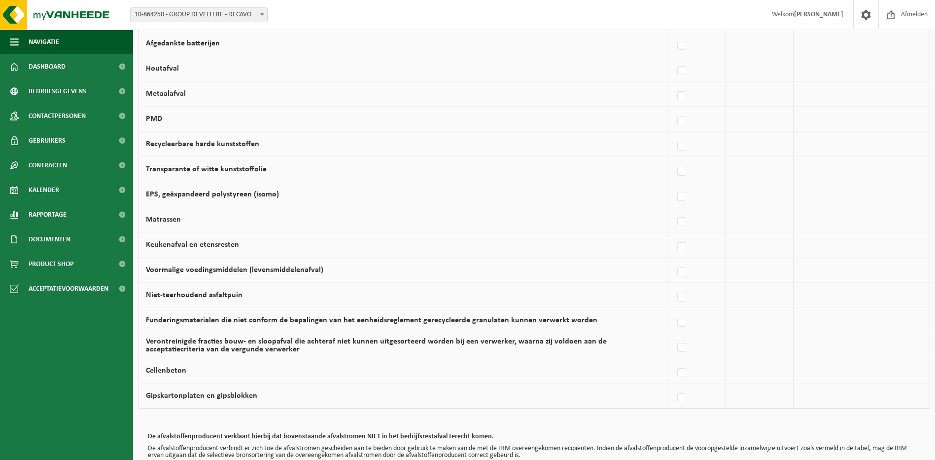
scroll to position [563, 0]
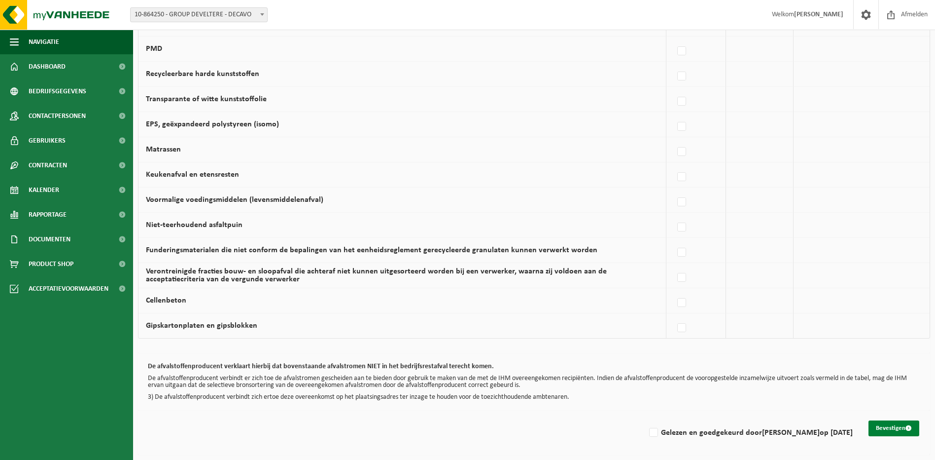
click at [885, 426] on button "Bevestigen" at bounding box center [894, 428] width 51 height 16
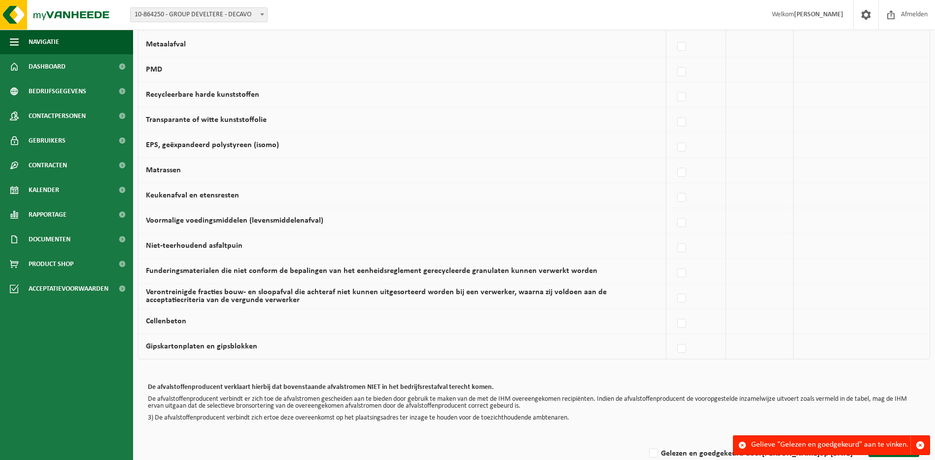
scroll to position [563, 0]
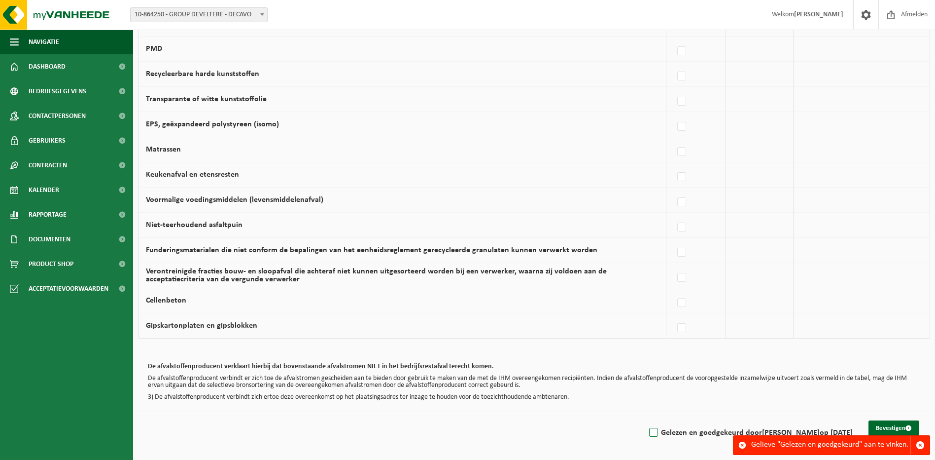
click at [647, 429] on label "Gelezen en goedgekeurd door NIELS DECAPMAKER op 01/10/25" at bounding box center [750, 432] width 206 height 15
click at [645, 420] on input "Gelezen en goedgekeurd door NIELS DECAPMAKER op 01/10/25" at bounding box center [645, 420] width 0 height 0
checkbox input "true"
click at [899, 423] on button "Bevestigen" at bounding box center [894, 428] width 51 height 16
